Goal: Register for event/course

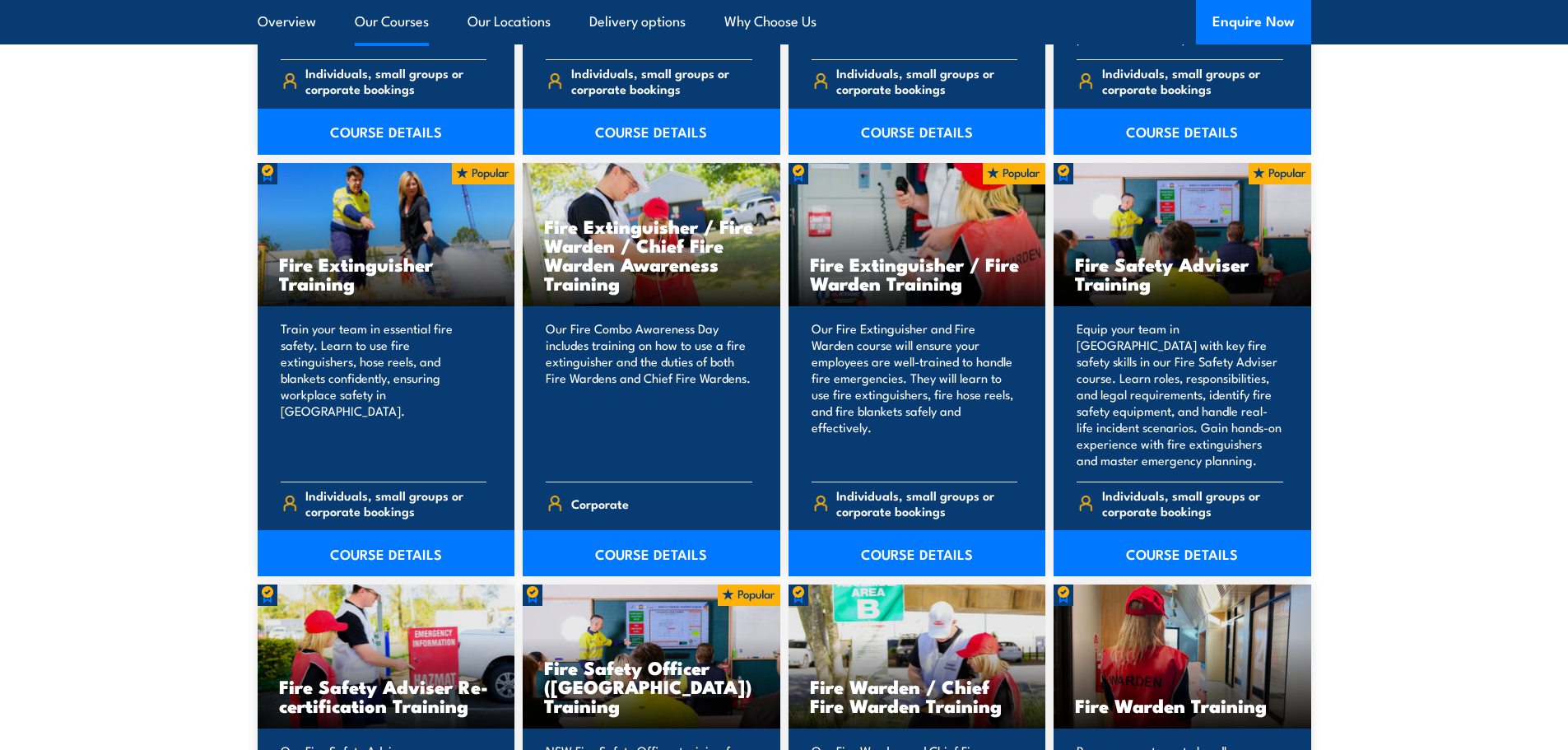
scroll to position [1647, 0]
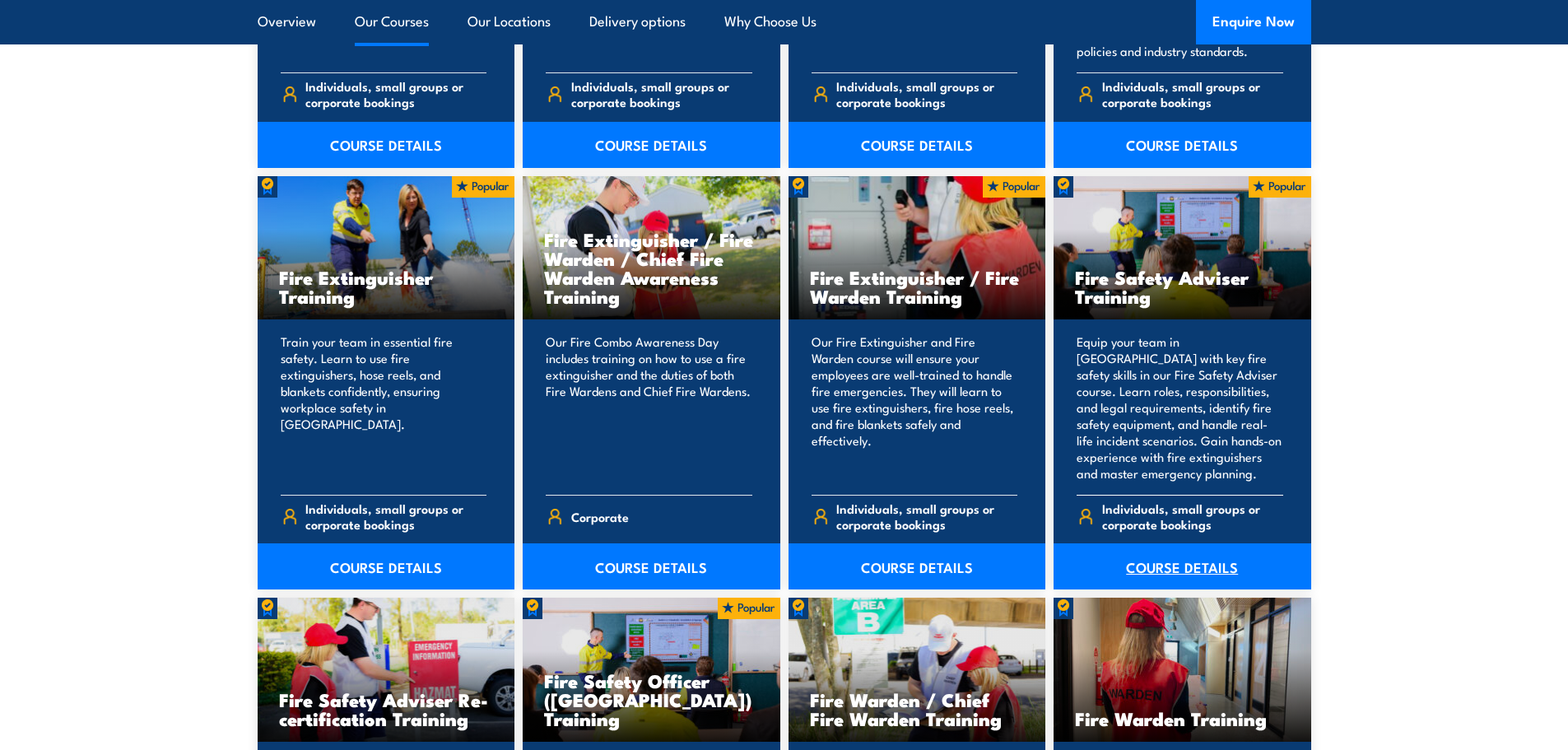
click at [1171, 565] on link "COURSE DETAILS" at bounding box center [1183, 566] width 258 height 46
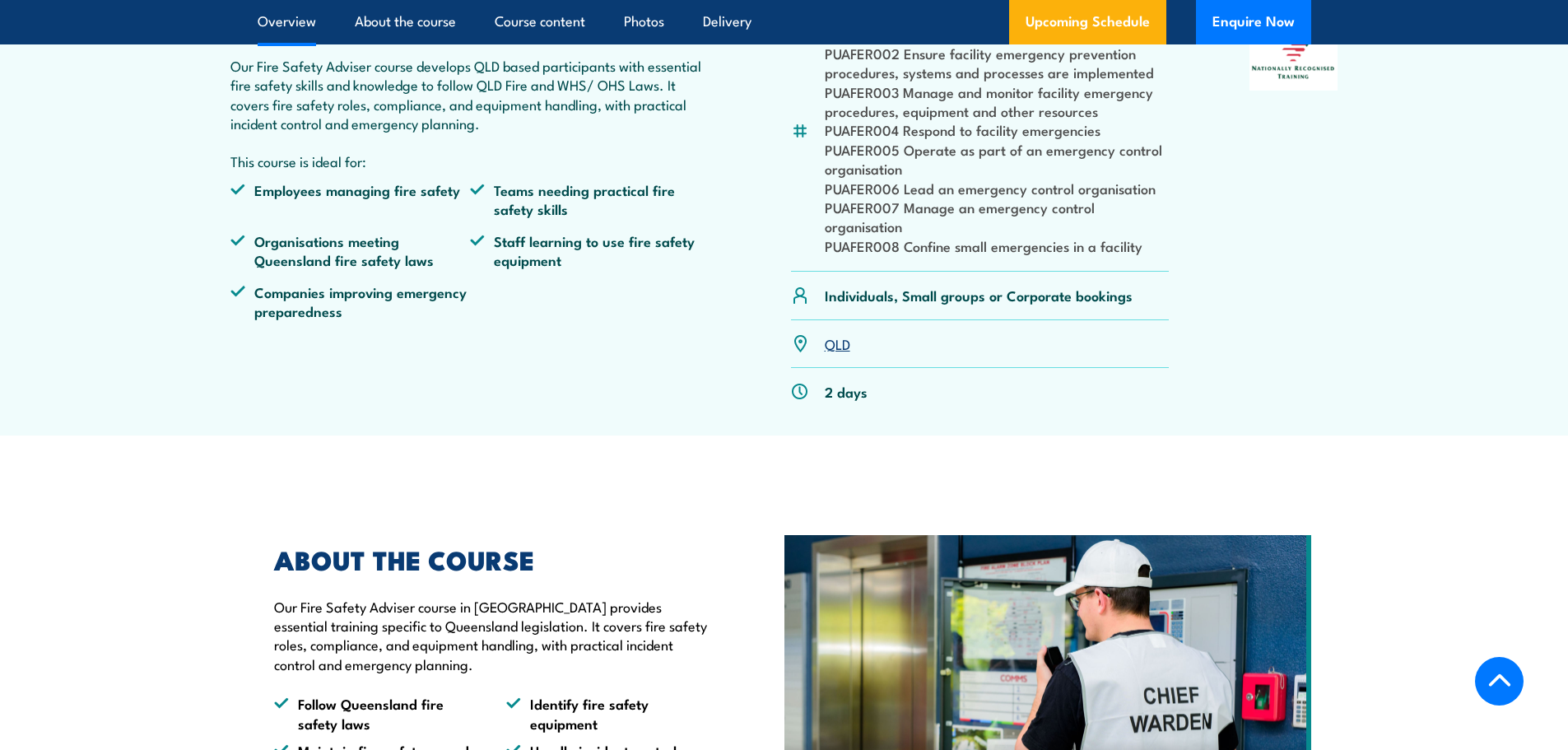
scroll to position [576, 0]
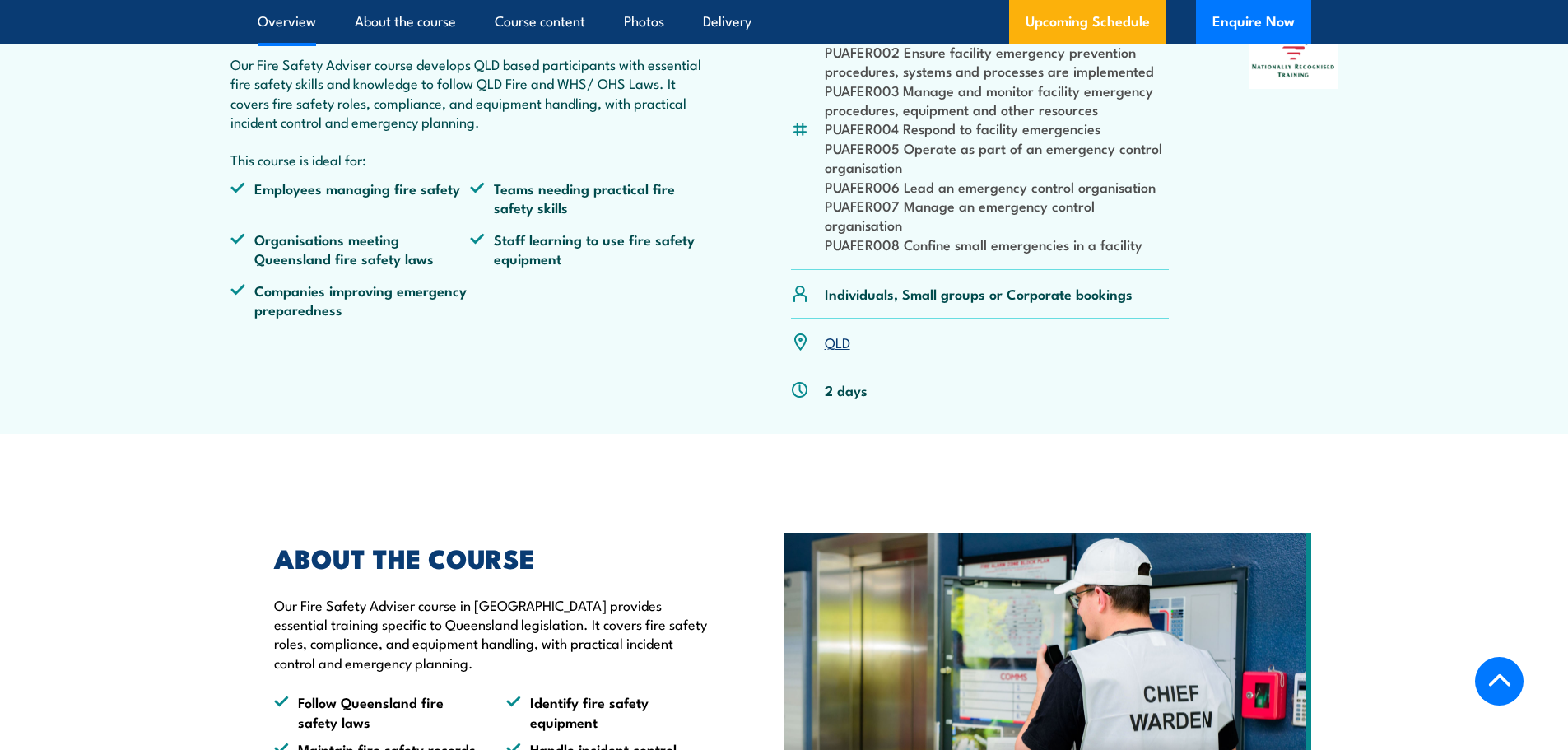
click at [839, 351] on link "QLD" at bounding box center [838, 341] width 25 height 19
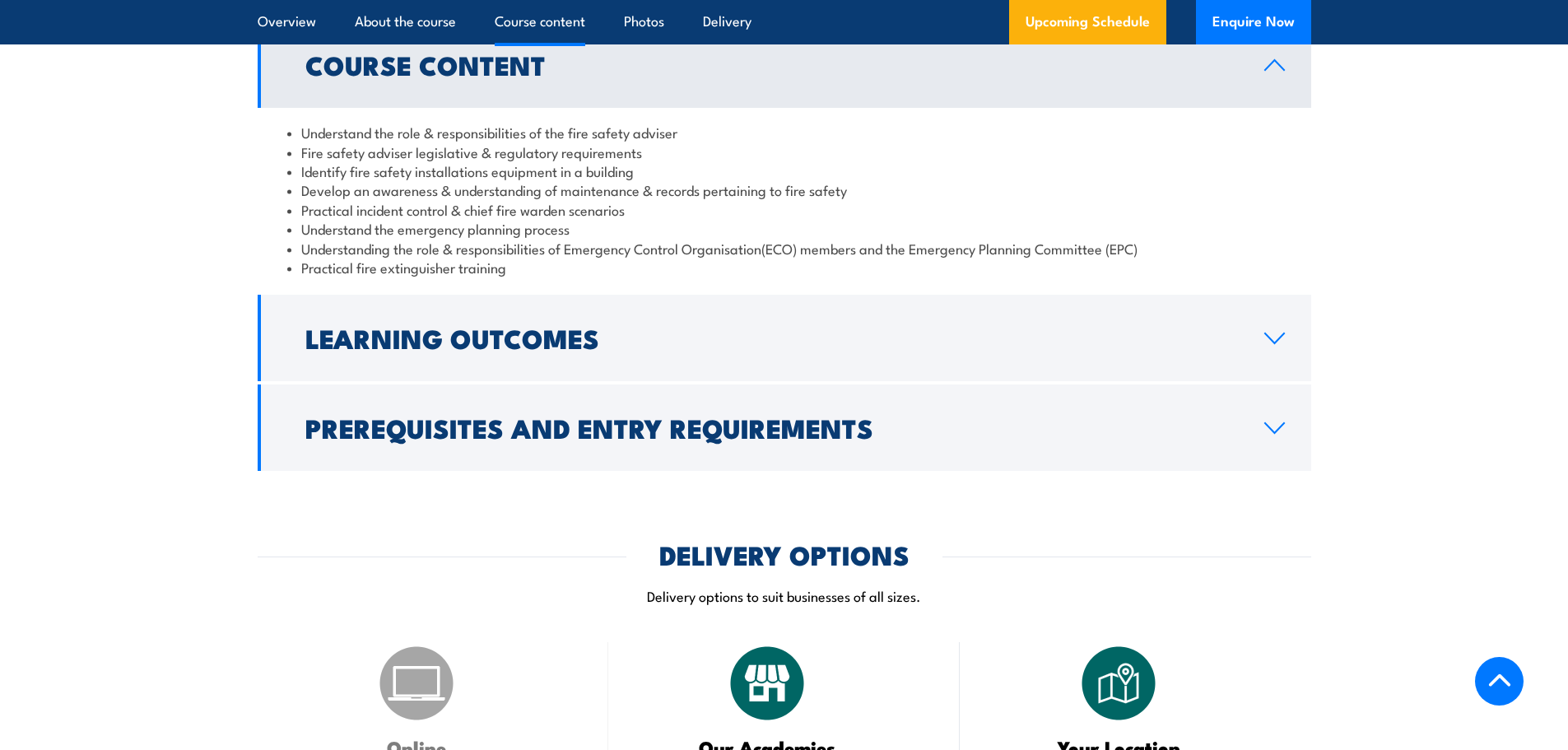
scroll to position [1400, 0]
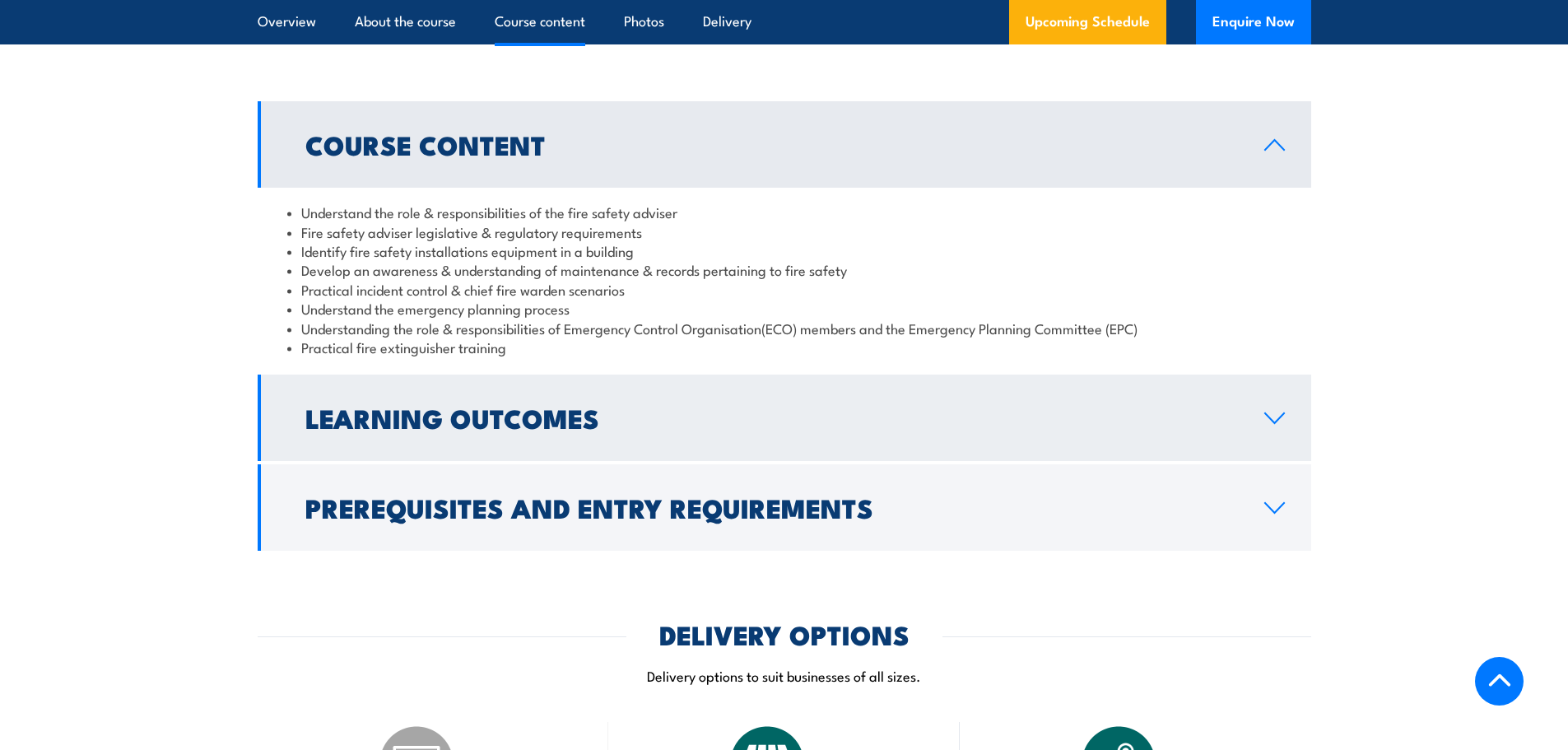
click at [1280, 423] on icon at bounding box center [1275, 418] width 19 height 10
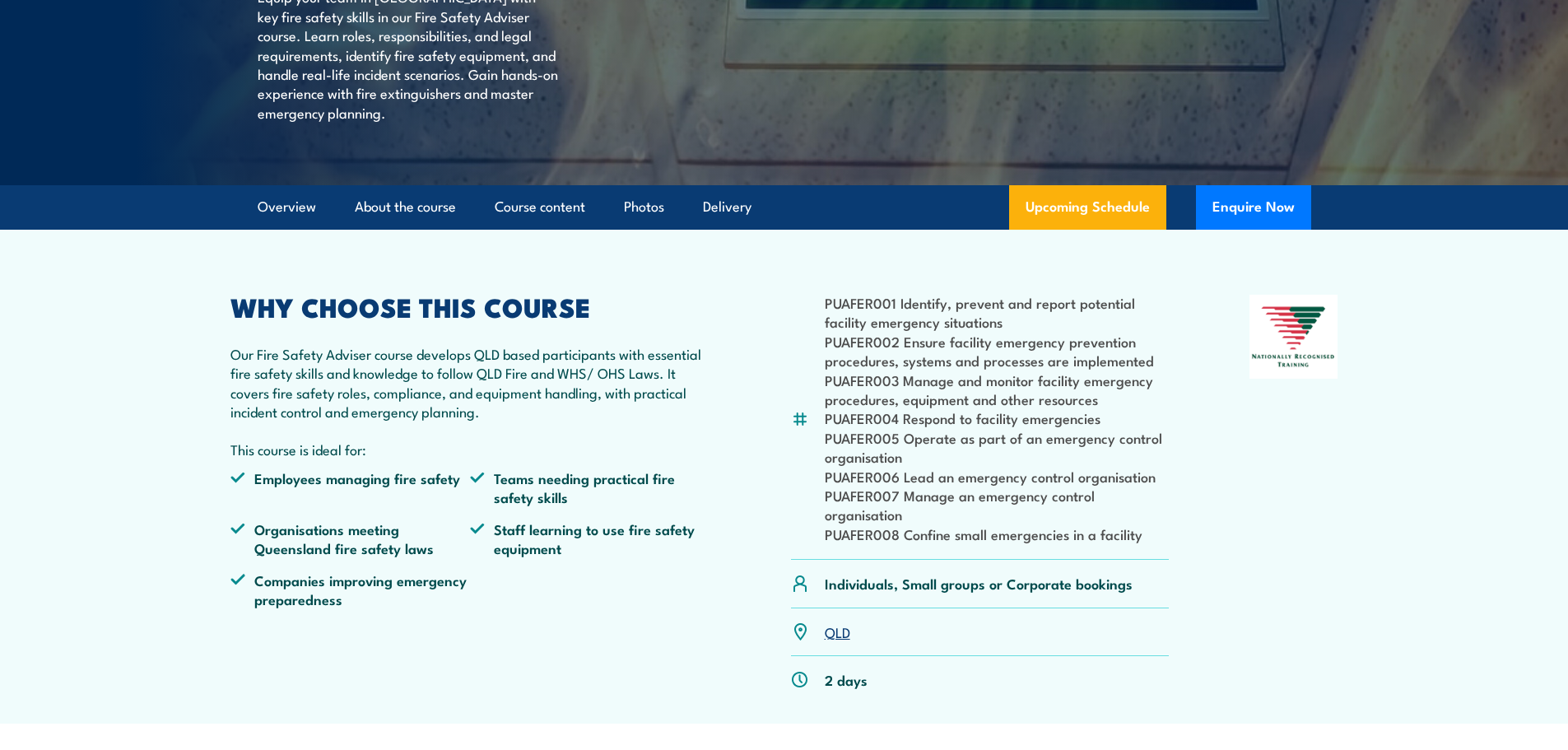
scroll to position [0, 0]
